Goal: Information Seeking & Learning: Learn about a topic

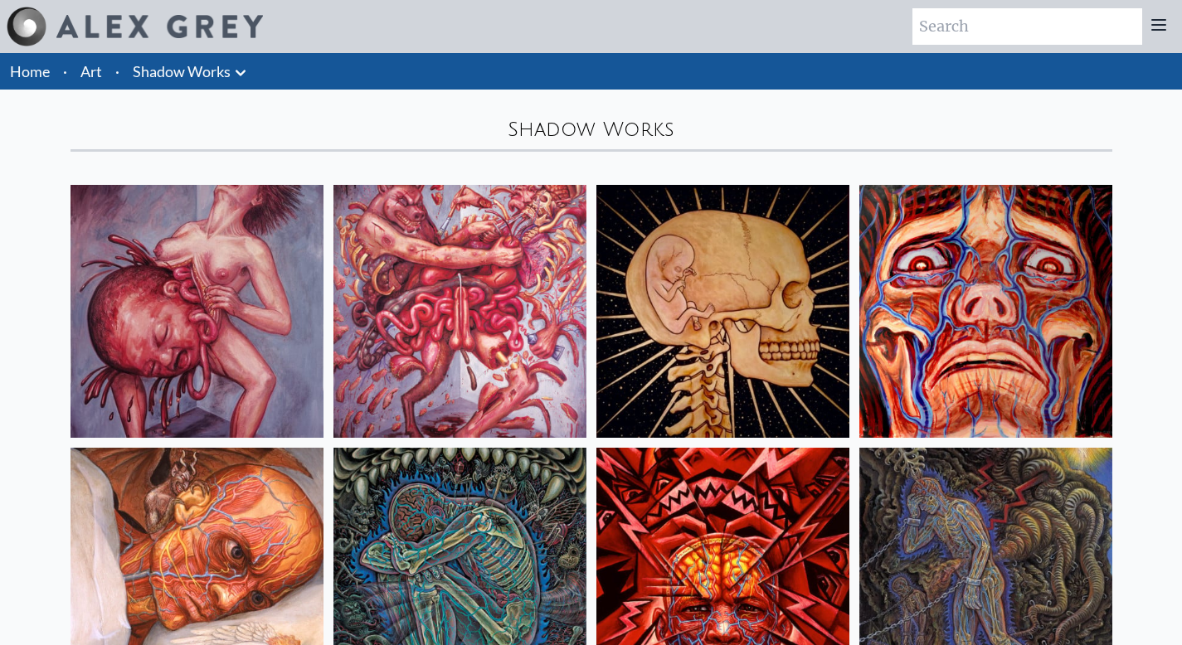
scroll to position [555, 0]
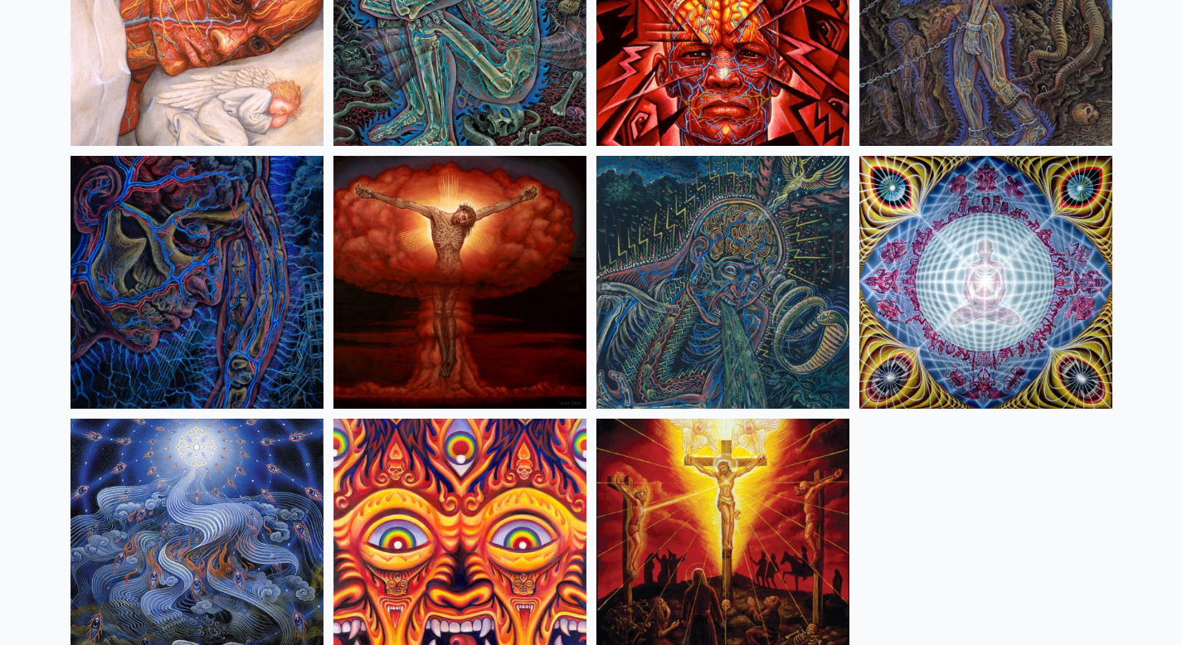
drag, startPoint x: 0, startPoint y: 0, endPoint x: 360, endPoint y: 107, distance: 375.5
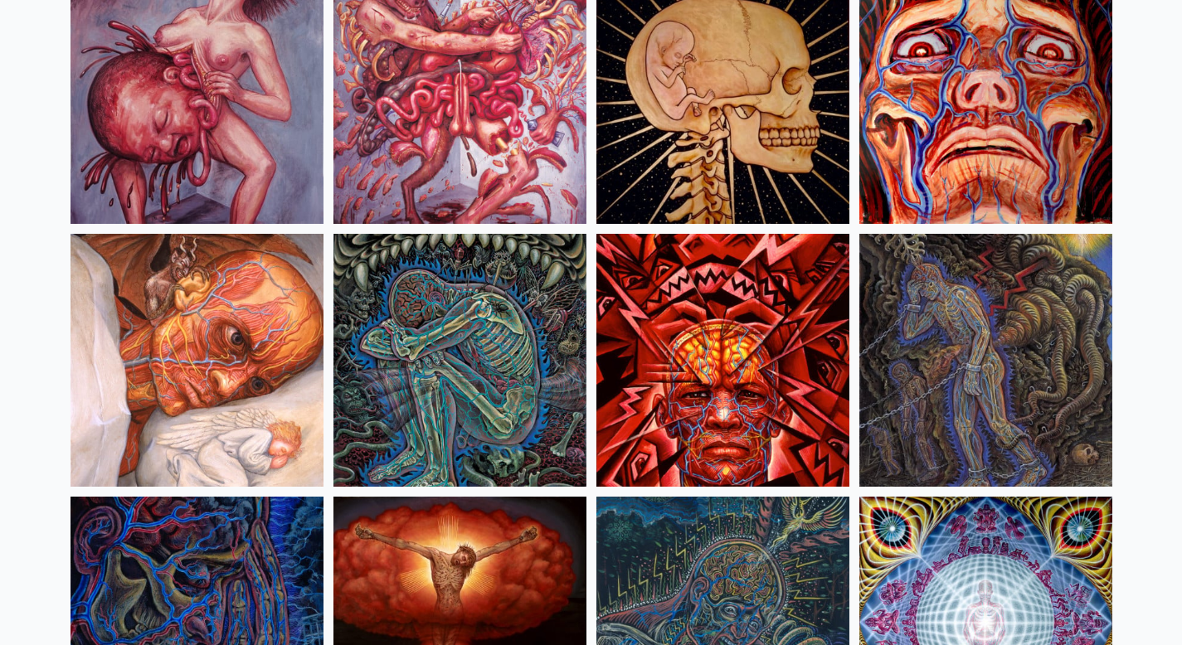
scroll to position [213, 0]
click at [996, 367] on img at bounding box center [985, 361] width 253 height 253
click at [509, 383] on img at bounding box center [459, 361] width 253 height 253
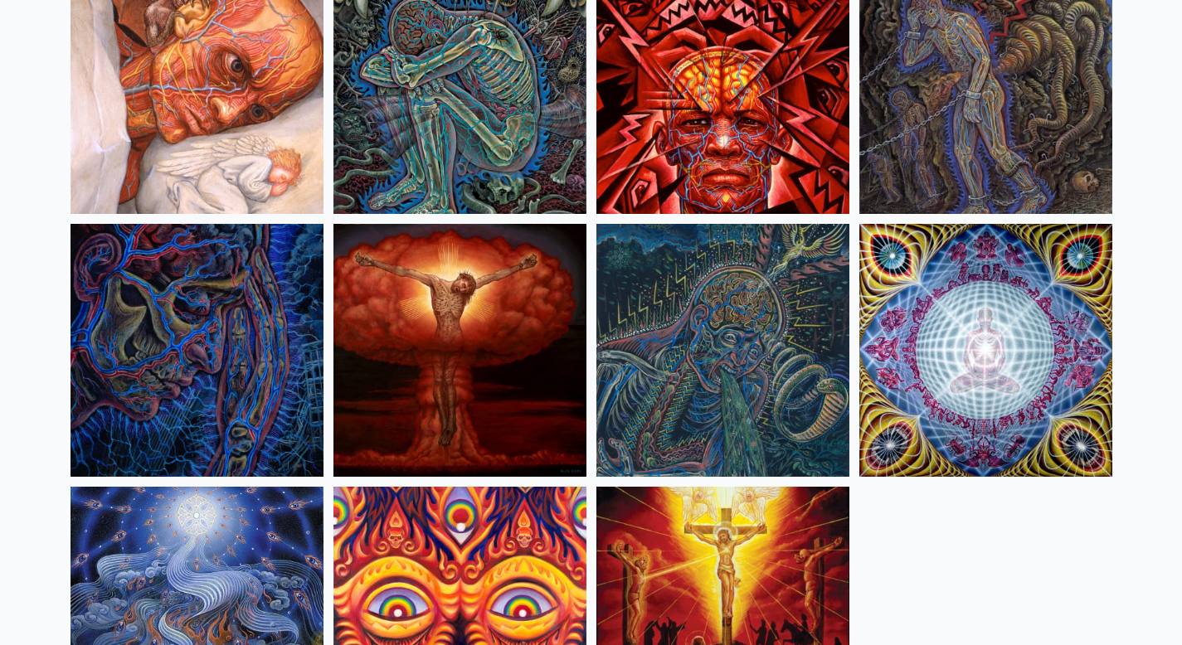
scroll to position [0, 0]
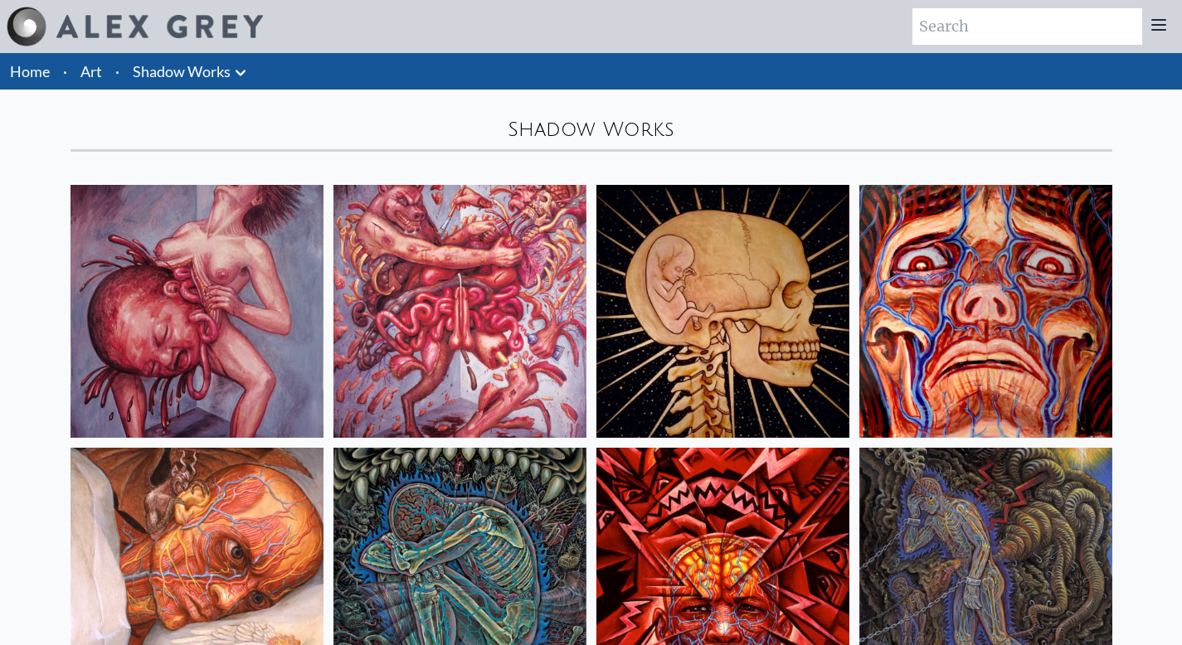
click at [243, 70] on icon at bounding box center [241, 73] width 20 height 20
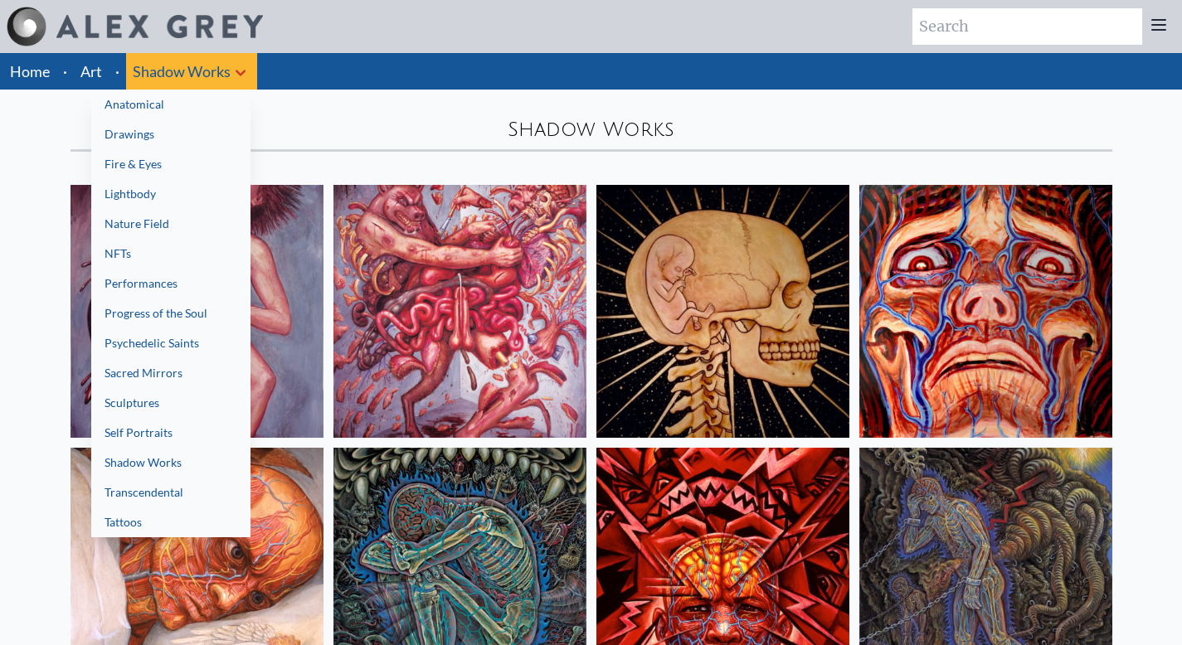
click at [169, 305] on link "Progress of the Soul" at bounding box center [170, 314] width 159 height 30
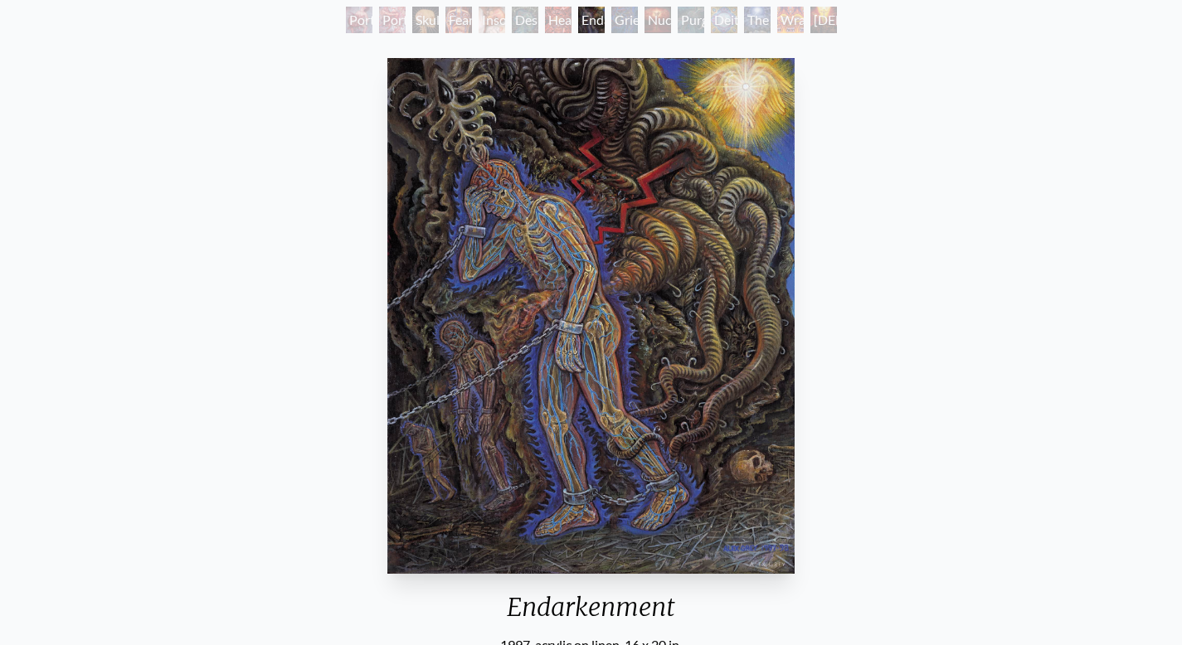
scroll to position [101, 0]
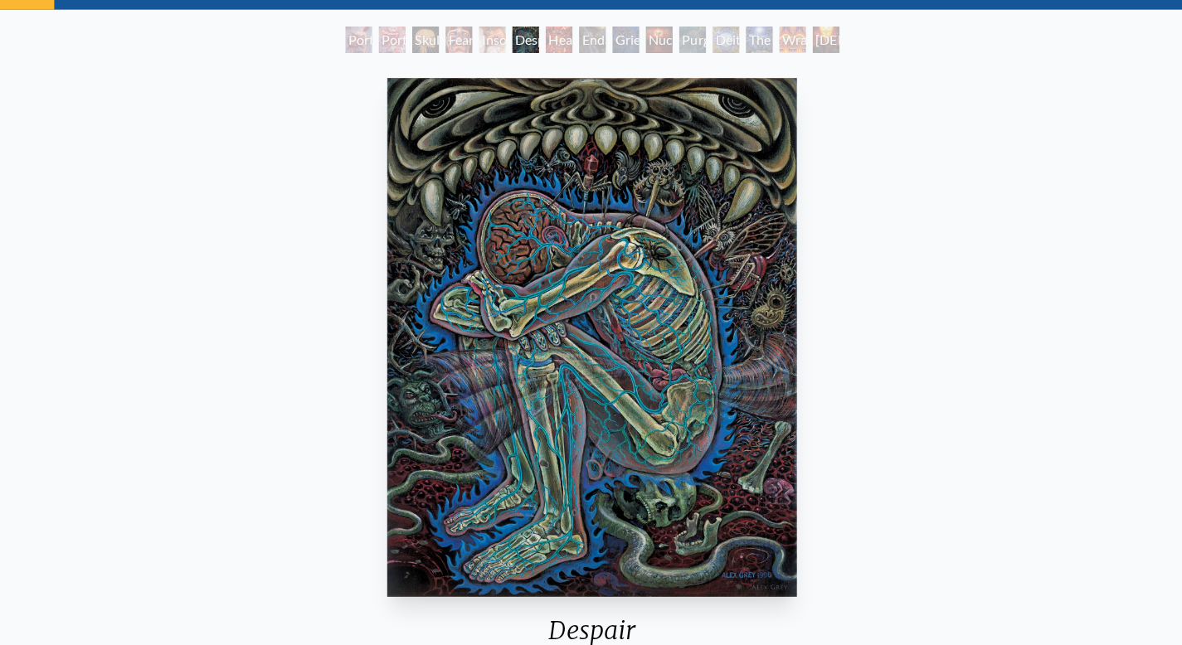
scroll to position [77, 0]
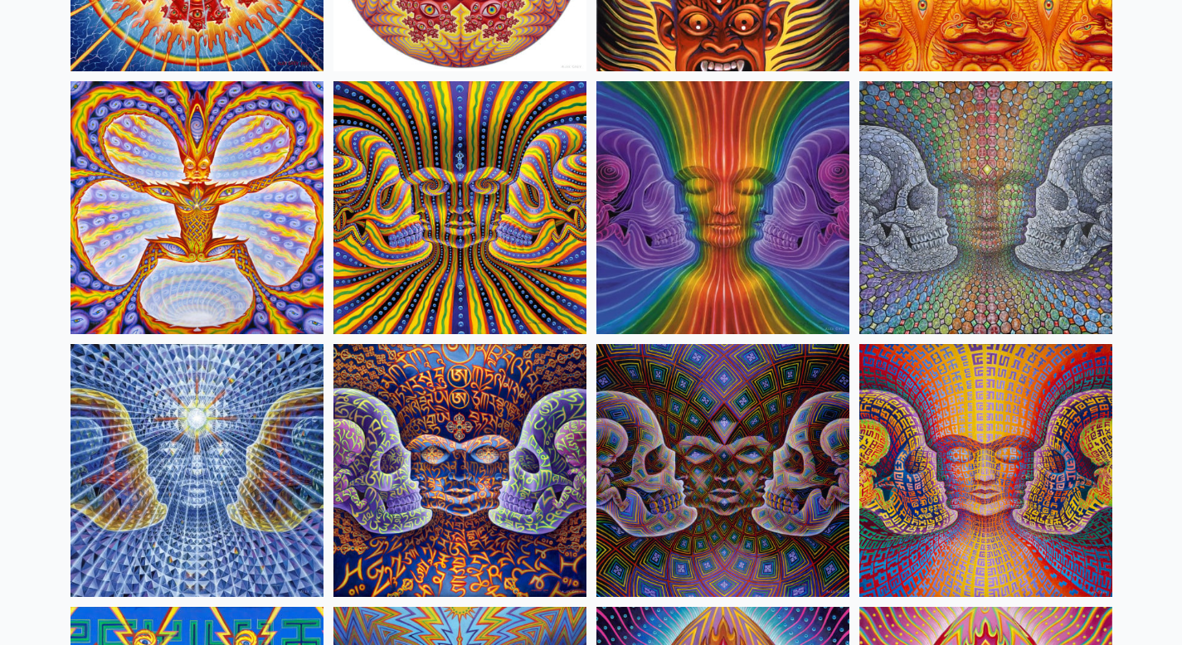
scroll to position [7730, 0]
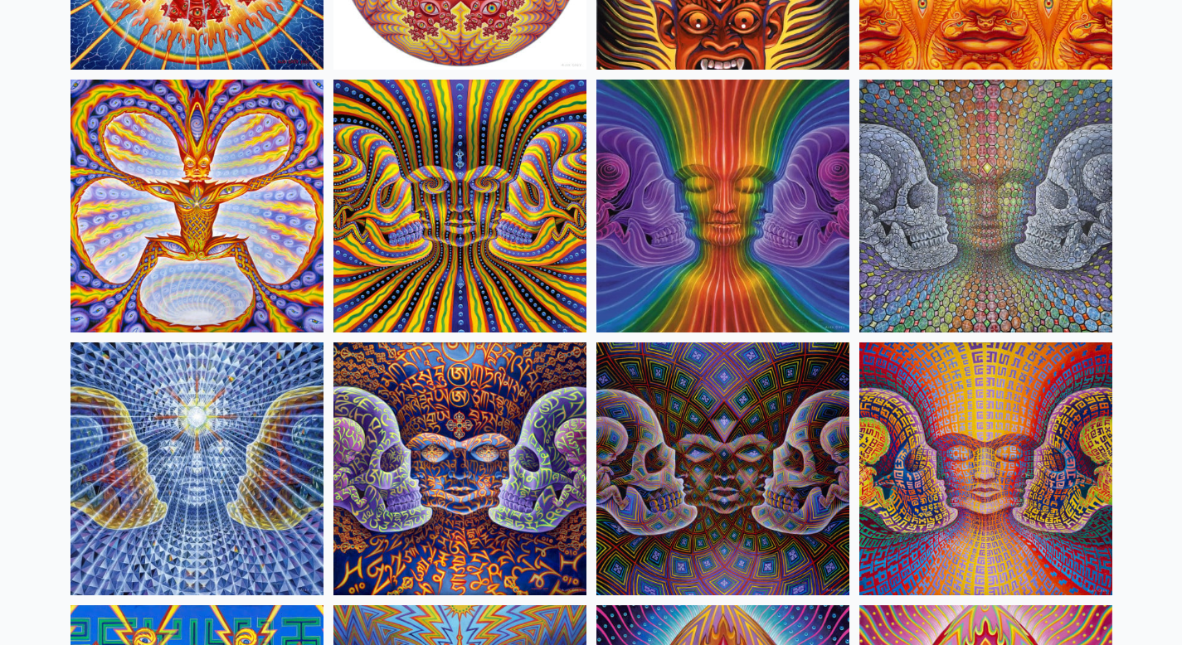
click at [461, 188] on img at bounding box center [459, 206] width 253 height 253
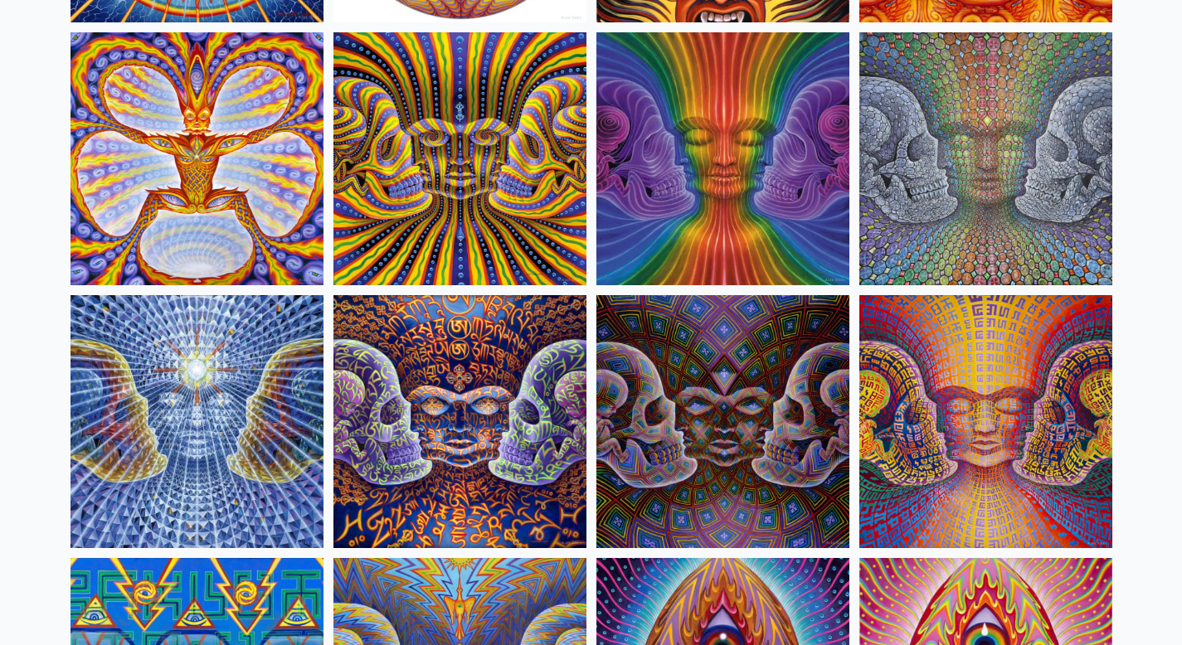
scroll to position [7778, 0]
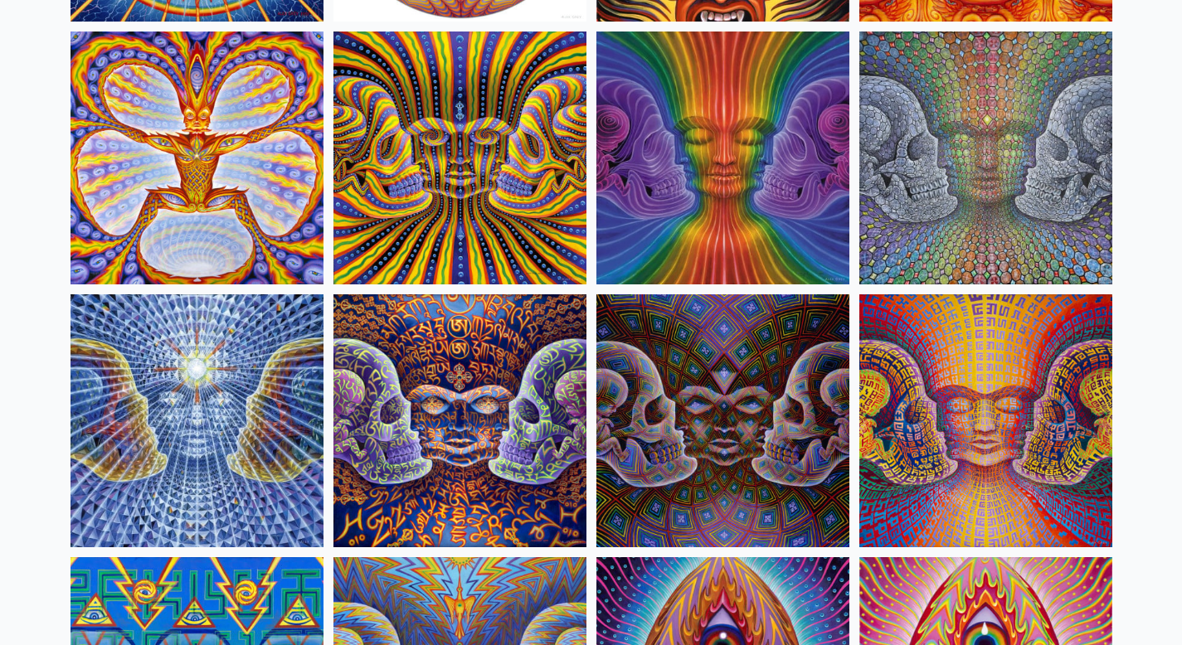
click at [485, 421] on img at bounding box center [459, 420] width 253 height 253
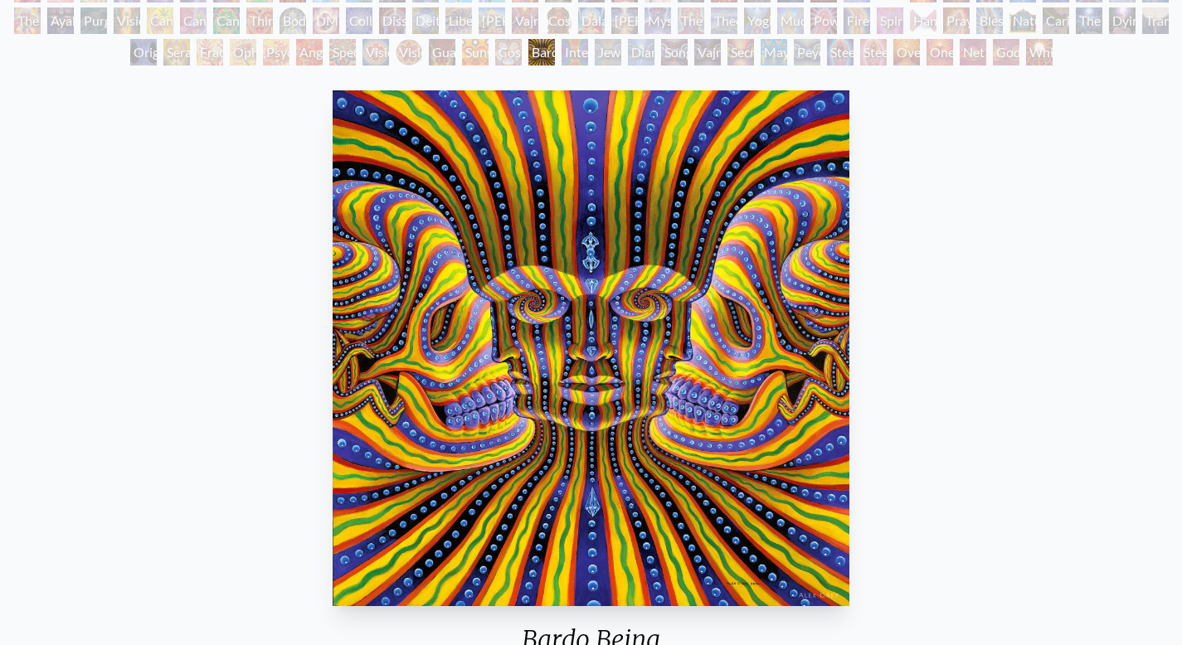
scroll to position [87, 0]
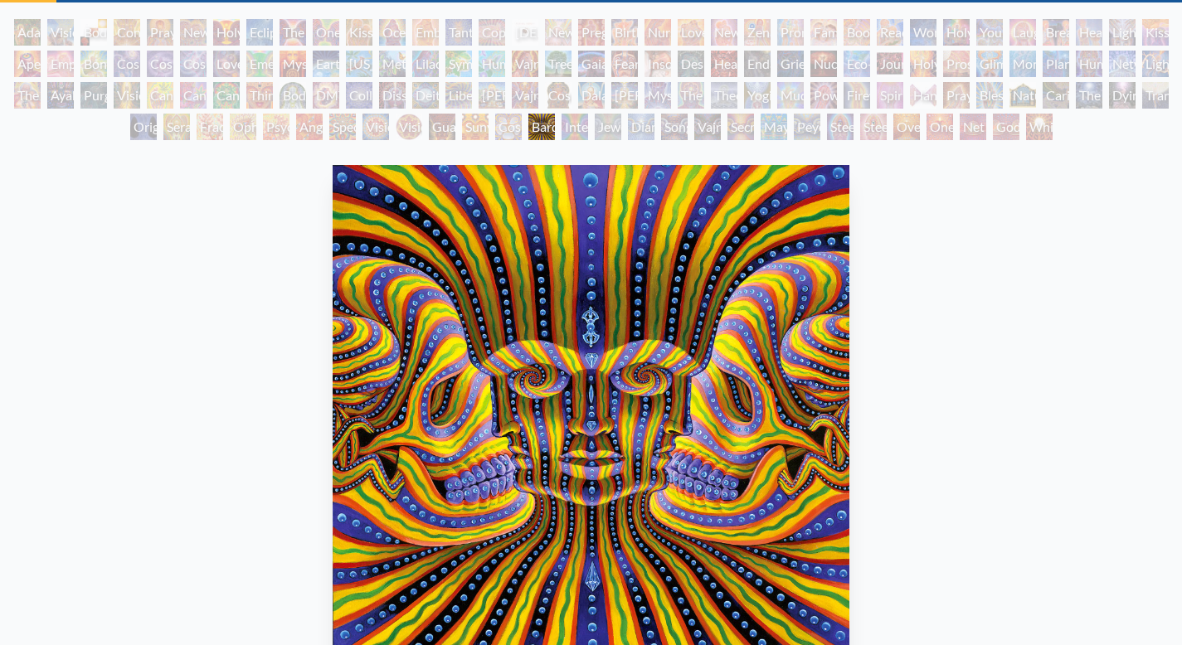
click at [698, 129] on div "Vajra Being" at bounding box center [707, 127] width 27 height 27
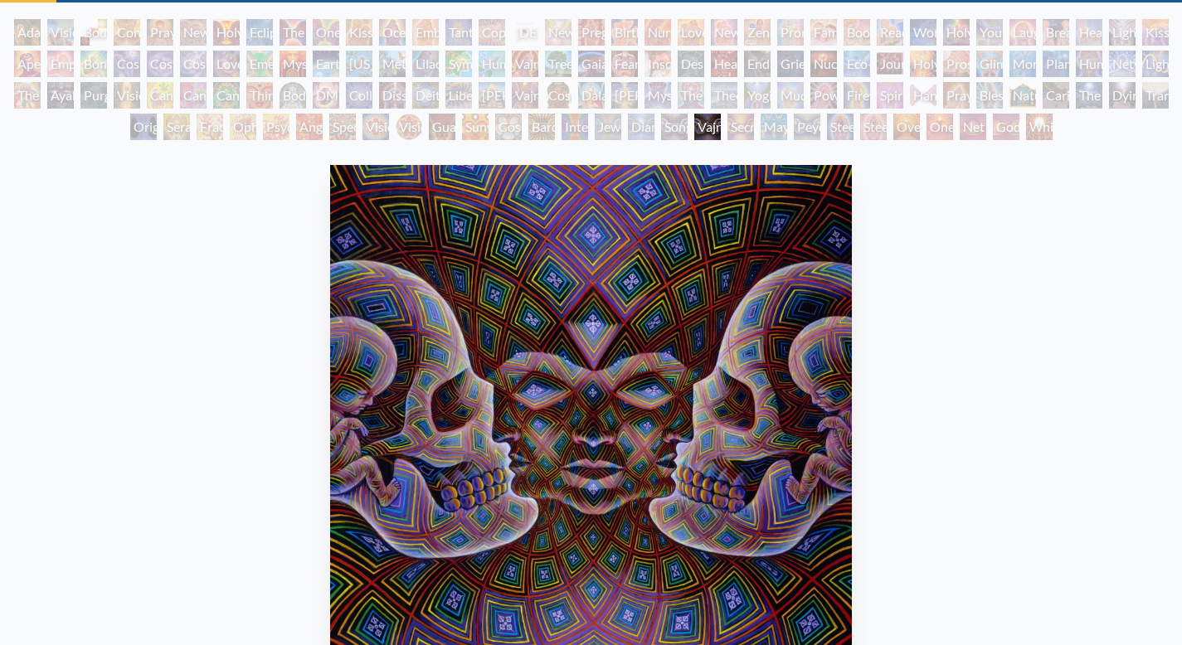
click at [754, 127] on div "Secret Writing Being" at bounding box center [740, 127] width 27 height 27
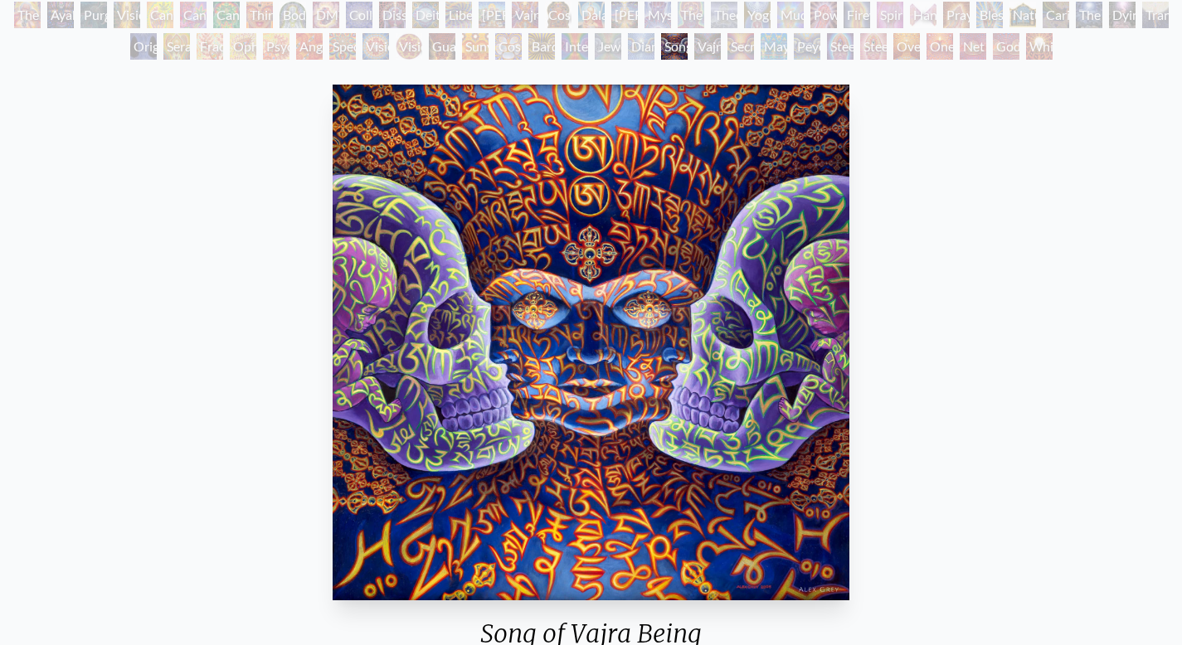
scroll to position [163, 0]
